Goal: Find specific page/section: Find specific page/section

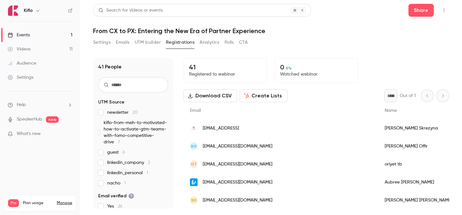
click at [47, 32] on link "Events 1" at bounding box center [40, 35] width 80 height 14
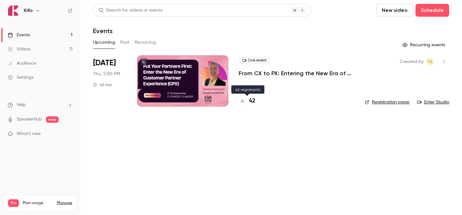
click at [253, 99] on h4 "42" at bounding box center [252, 101] width 6 height 9
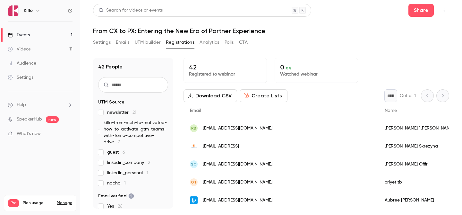
click at [46, 41] on link "Events 1" at bounding box center [40, 35] width 80 height 14
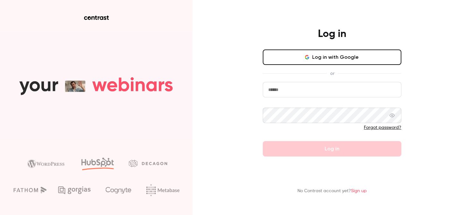
click at [320, 55] on button "Log in with Google" at bounding box center [332, 56] width 139 height 15
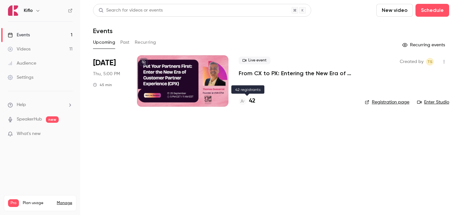
click at [252, 101] on h4 "42" at bounding box center [252, 101] width 6 height 9
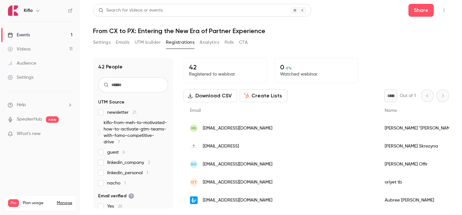
click at [150, 128] on span "kiflo-from-meh-to-motivated-how-to-activate-gtm-teams-with-fomo-competitive-dri…" at bounding box center [136, 132] width 64 height 26
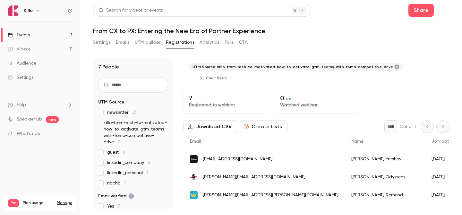
click at [150, 128] on span "kiflo-from-meh-to-motivated-how-to-activate-gtm-teams-with-fomo-competitive-dri…" at bounding box center [136, 132] width 64 height 26
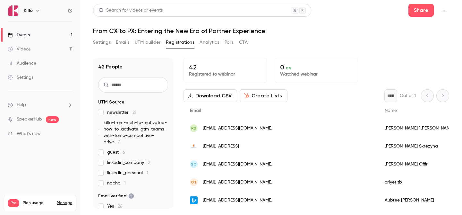
click at [150, 128] on span "kiflo-from-meh-to-motivated-how-to-activate-gtm-teams-with-fomo-competitive-dri…" at bounding box center [136, 132] width 64 height 26
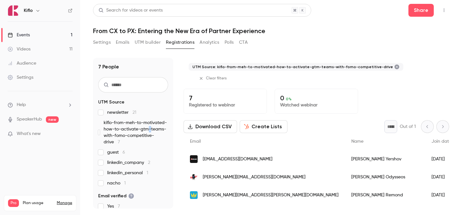
click at [150, 128] on span "kiflo-from-meh-to-motivated-how-to-activate-gtm-teams-with-fomo-competitive-dri…" at bounding box center [136, 132] width 64 height 26
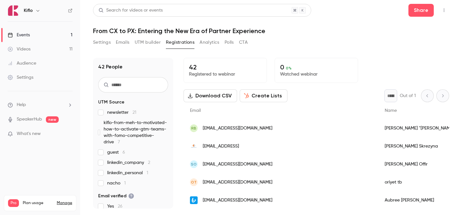
click at [124, 114] on span "newsletter 21" at bounding box center [121, 112] width 29 height 6
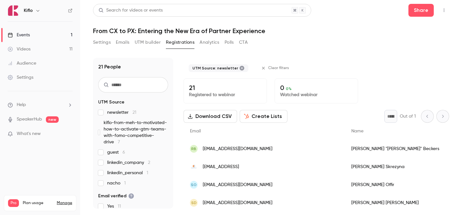
click at [124, 114] on span "newsletter 21" at bounding box center [121, 112] width 29 height 6
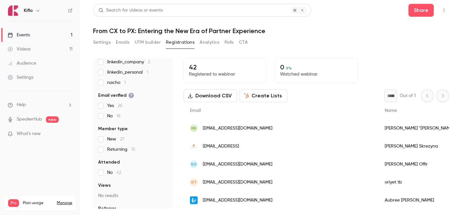
scroll to position [102, 0]
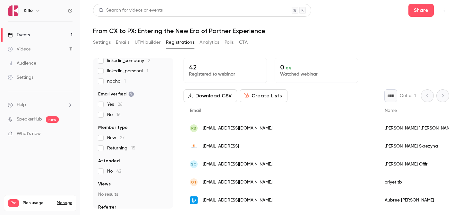
click at [121, 146] on span "Returning 15" at bounding box center [121, 148] width 28 height 6
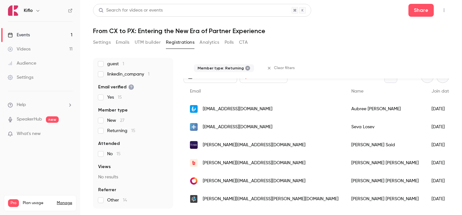
scroll to position [0, 0]
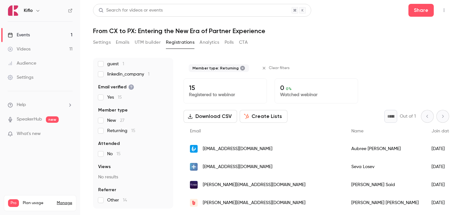
click at [112, 134] on section "UTM Source kiflo-from-meh-to-motivated-how-to-activate-gtm-teams-with-fomo-comp…" at bounding box center [133, 107] width 70 height 193
click at [109, 131] on span "Returning 15" at bounding box center [121, 130] width 28 height 6
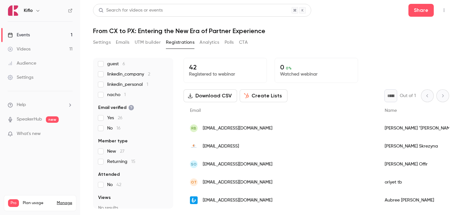
click at [61, 46] on link "Videos 11" at bounding box center [40, 49] width 80 height 14
